Goal: Transaction & Acquisition: Book appointment/travel/reservation

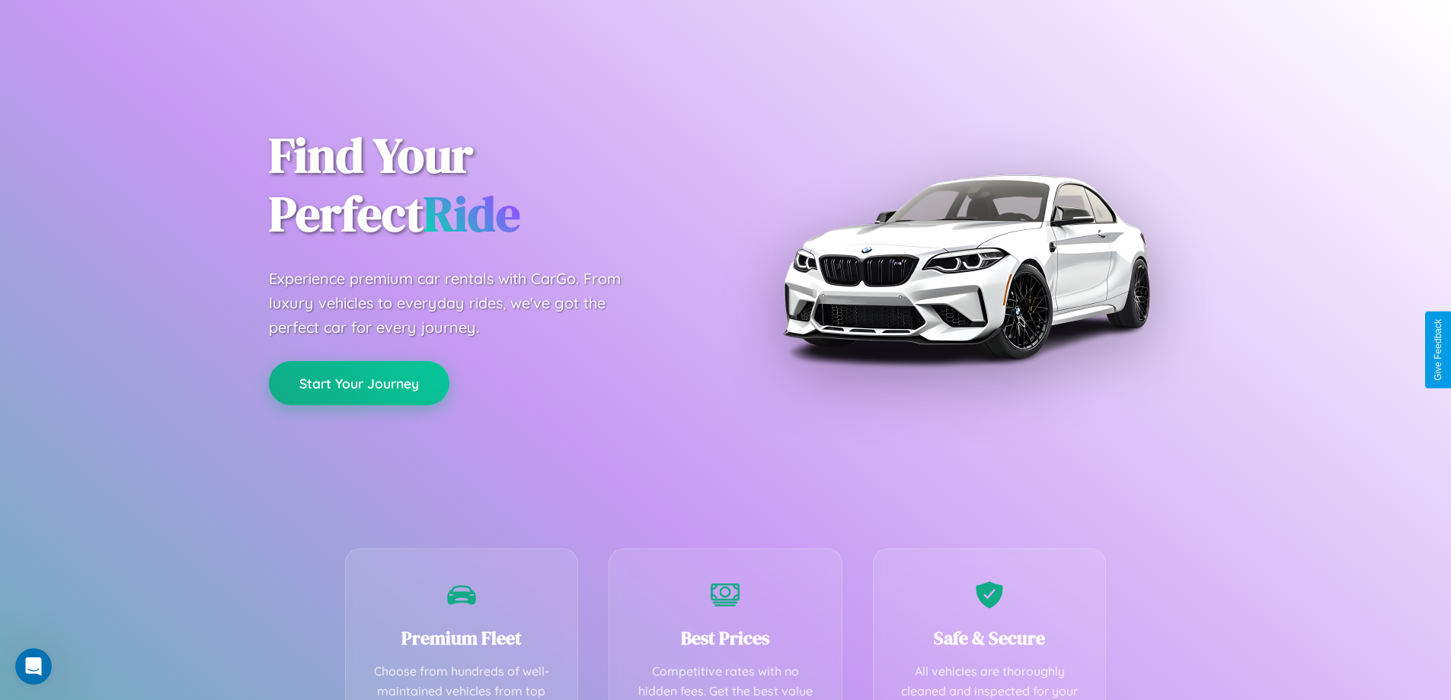
click at [359, 383] on button "Start Your Journey" at bounding box center [359, 383] width 180 height 44
click at [359, 382] on button "Start Your Journey" at bounding box center [359, 383] width 180 height 44
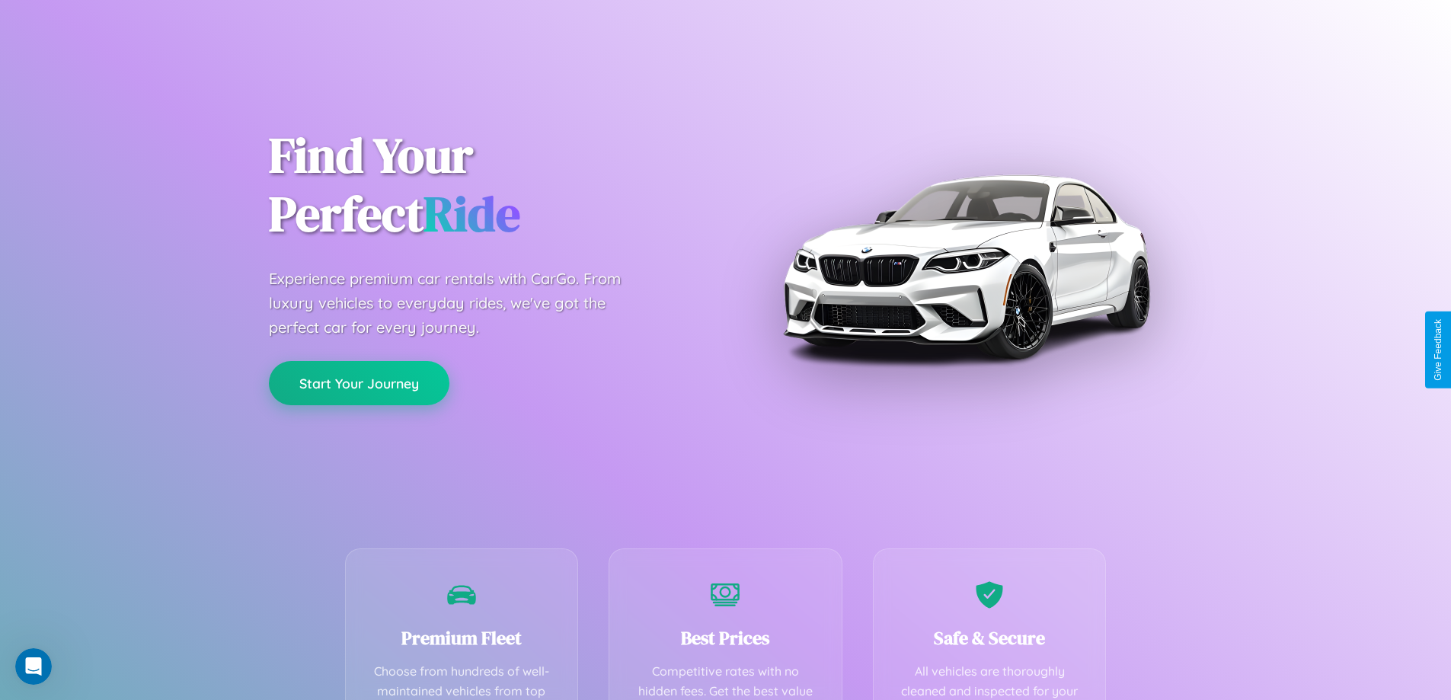
click at [359, 382] on button "Start Your Journey" at bounding box center [359, 383] width 180 height 44
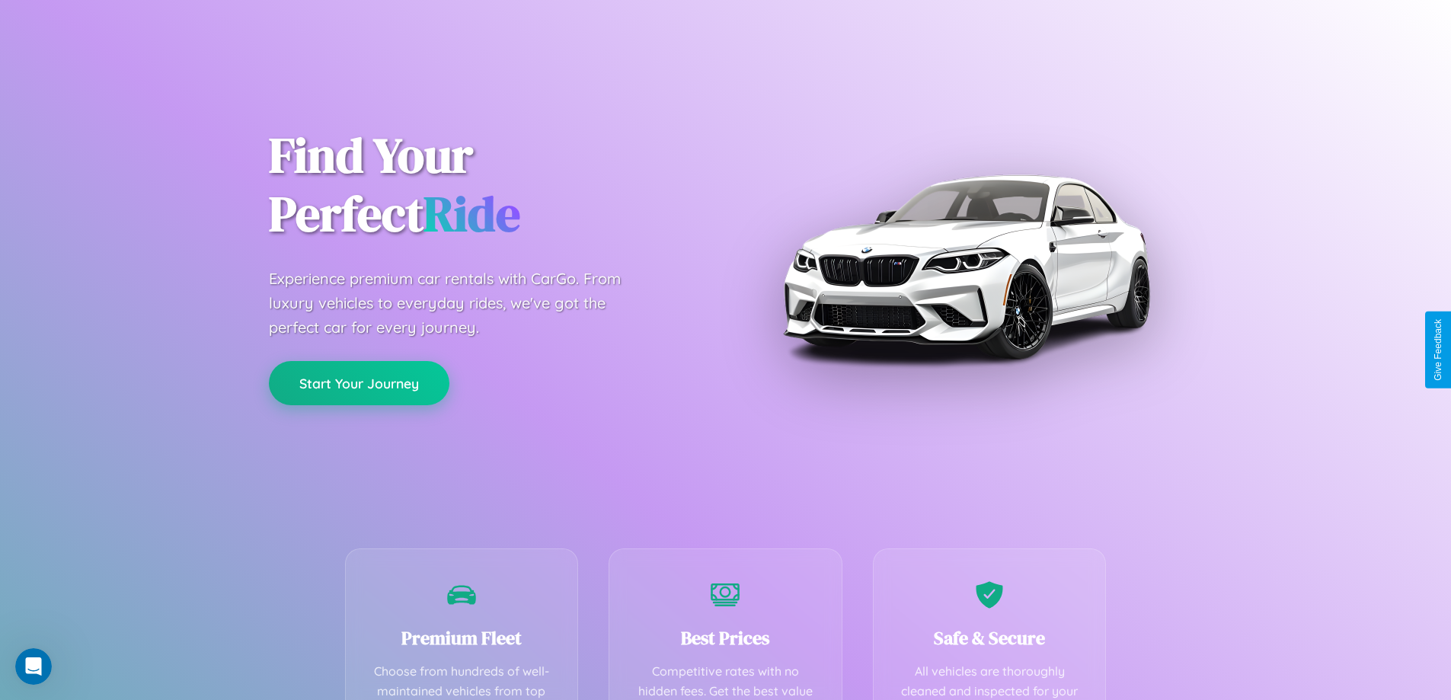
click at [359, 382] on button "Start Your Journey" at bounding box center [359, 383] width 180 height 44
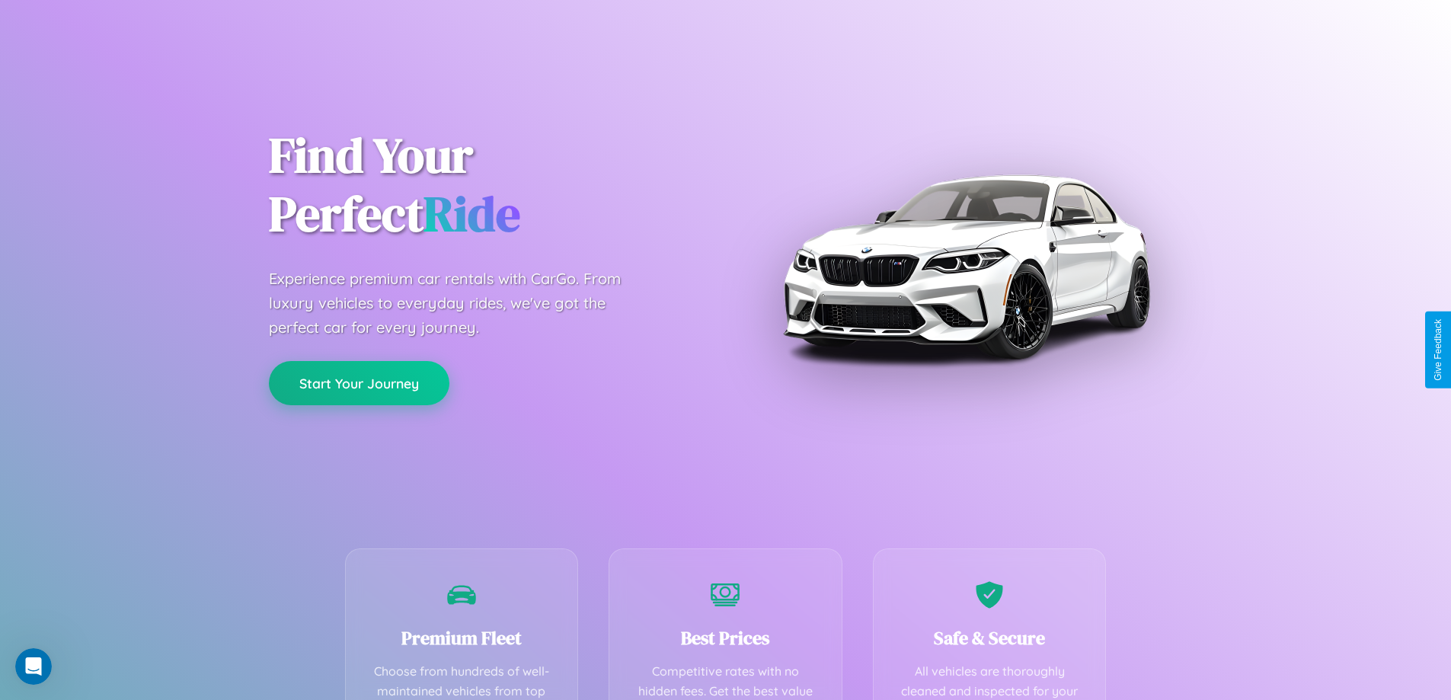
click at [359, 382] on button "Start Your Journey" at bounding box center [359, 383] width 180 height 44
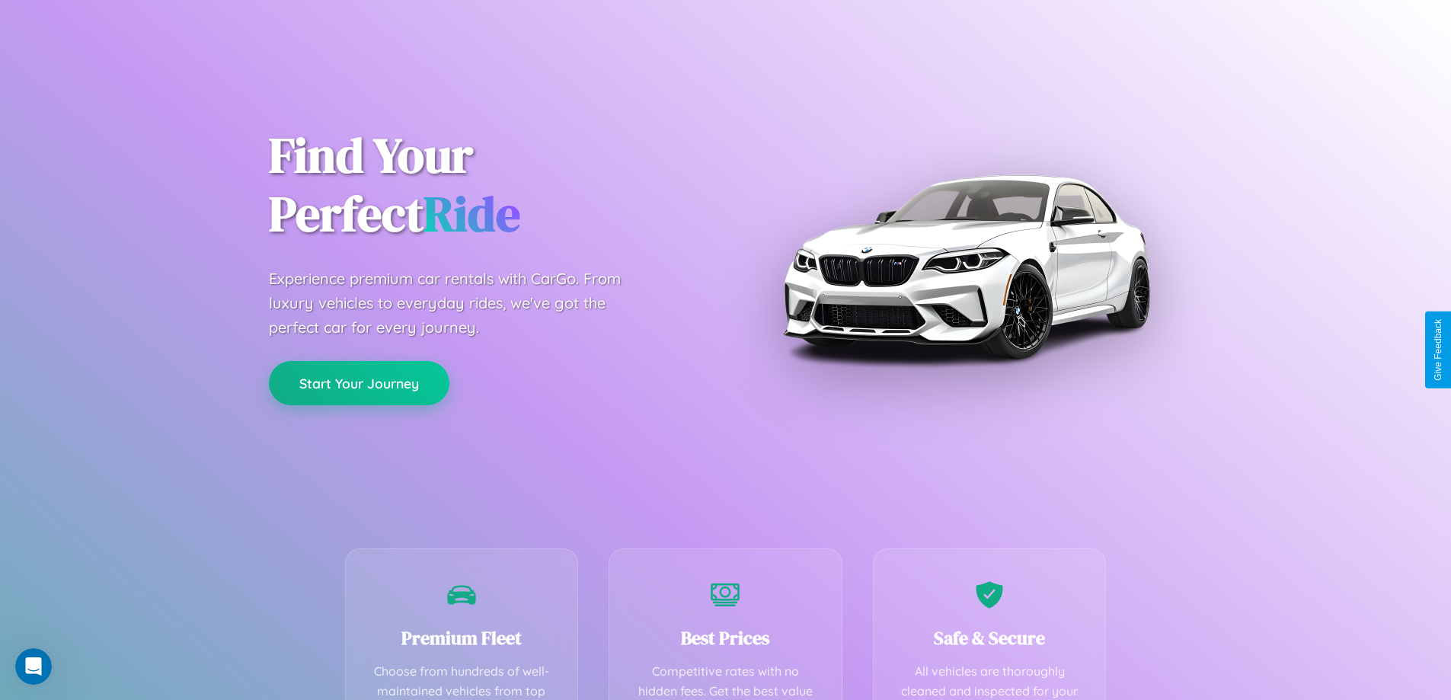
click at [359, 382] on button "Start Your Journey" at bounding box center [359, 383] width 180 height 44
